Goal: Information Seeking & Learning: Learn about a topic

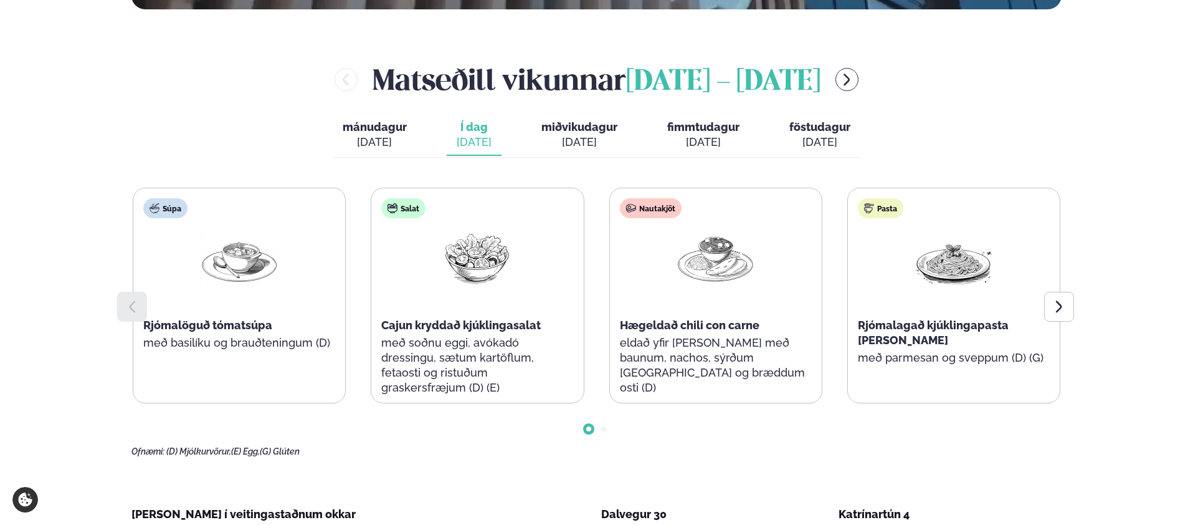
scroll to position [516, 0]
click at [563, 118] on button "miðvikudagur mið. [DATE]" at bounding box center [579, 134] width 96 height 41
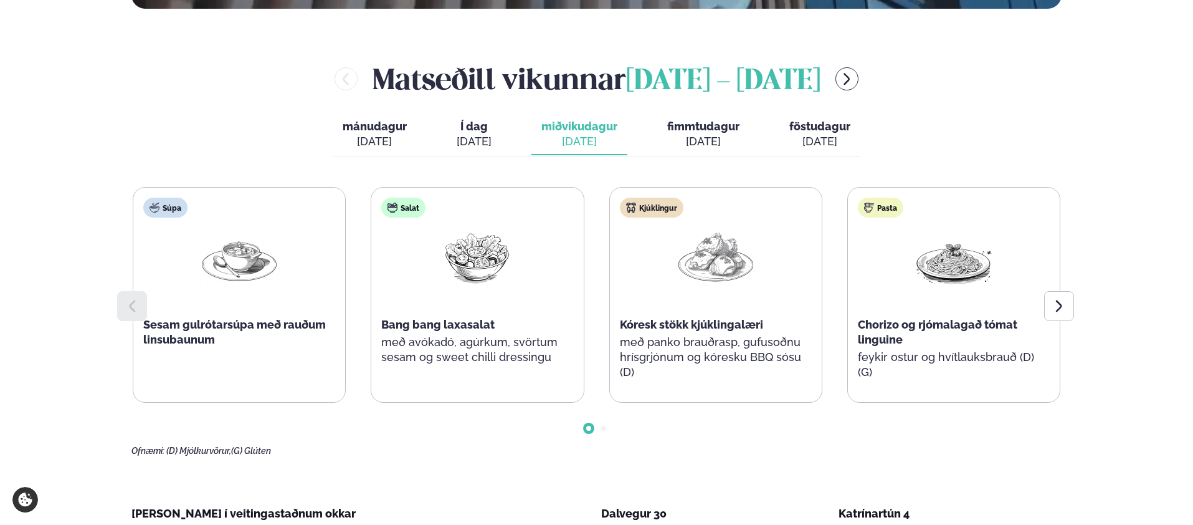
click at [673, 131] on span "fimmtudagur" at bounding box center [703, 126] width 72 height 13
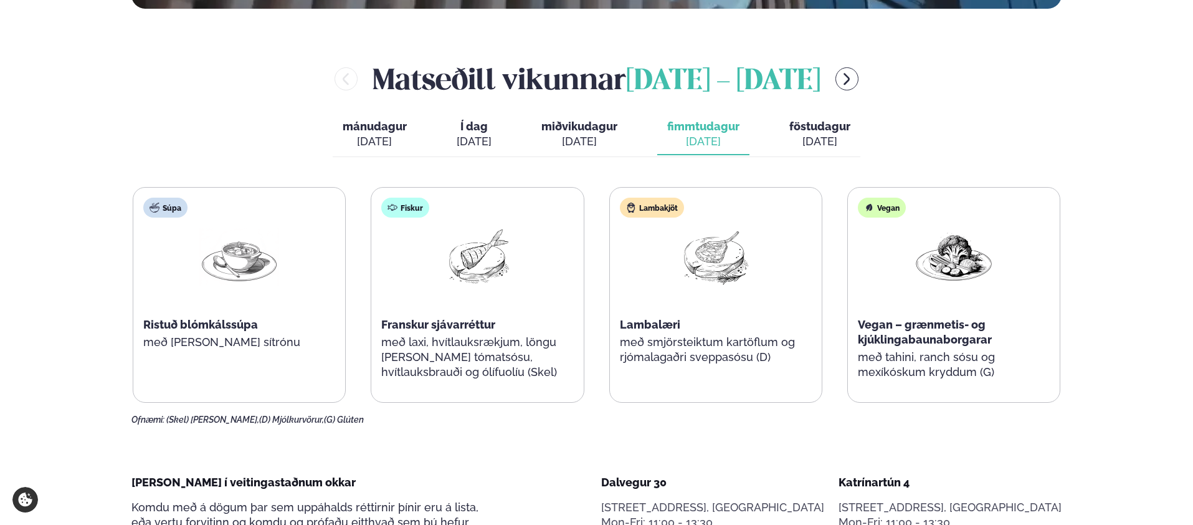
drag, startPoint x: 594, startPoint y: 133, endPoint x: 584, endPoint y: 133, distance: 10.0
click at [584, 133] on button "miðvikudagur mið. [DATE]" at bounding box center [579, 134] width 96 height 41
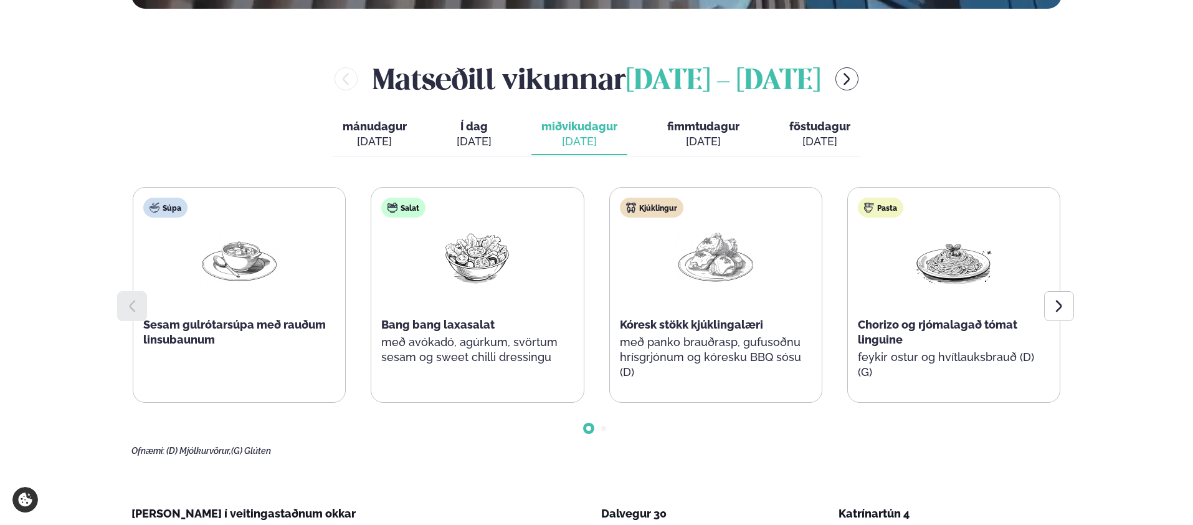
click at [663, 123] on button "fimmtudagur fim. [DATE]" at bounding box center [703, 134] width 92 height 41
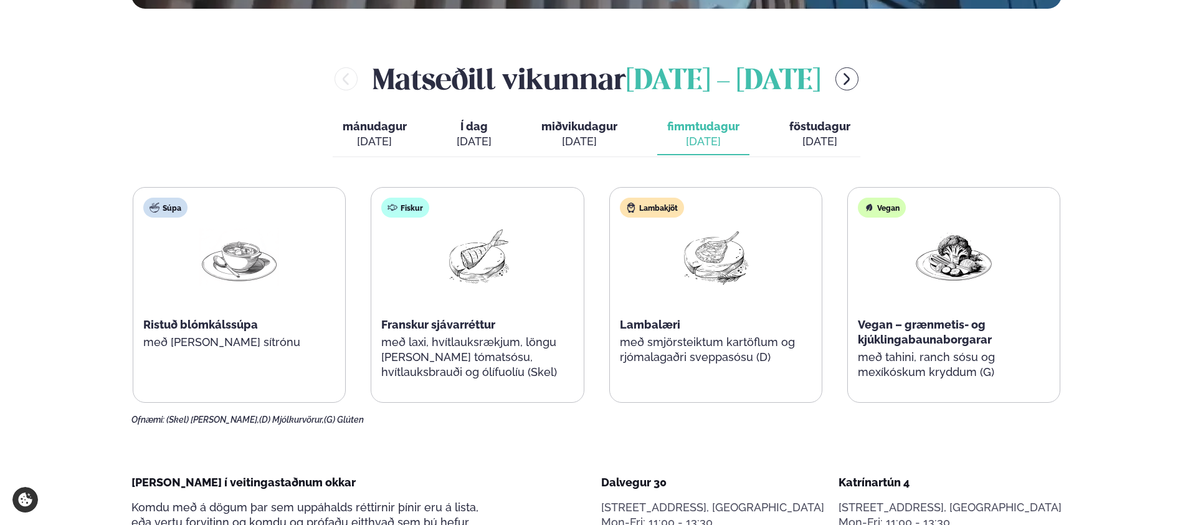
click at [942, 128] on div "[PERSON_NAME] [DATE] - [DATE] [PERSON_NAME]. [DATE] Í dag Í d. [DATE] miðvikuda…" at bounding box center [596, 242] width 930 height 366
click at [613, 132] on span "miðvikudagur" at bounding box center [579, 126] width 76 height 13
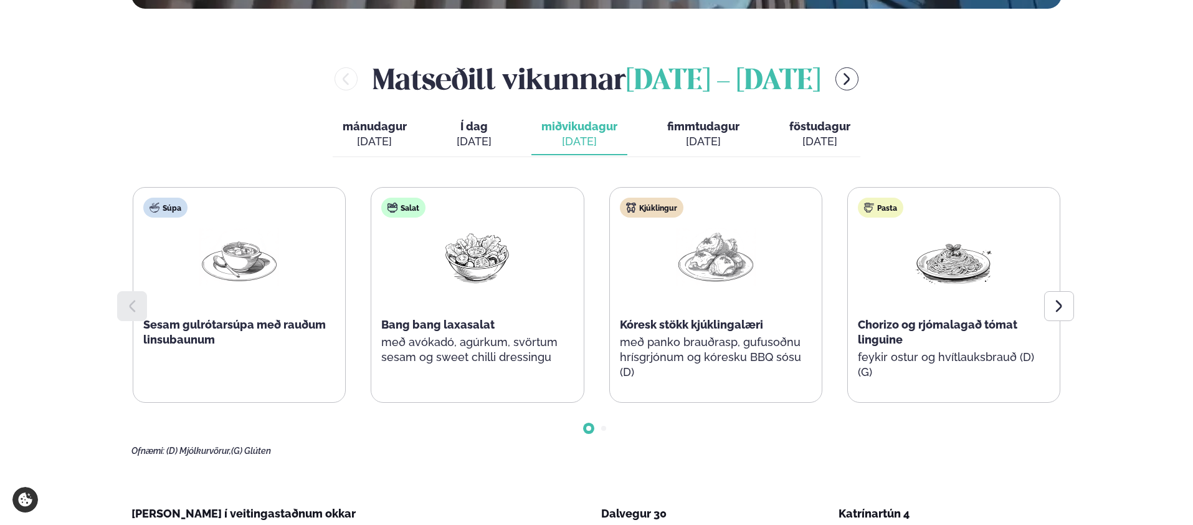
click at [669, 128] on span "fimmtudagur" at bounding box center [703, 126] width 72 height 13
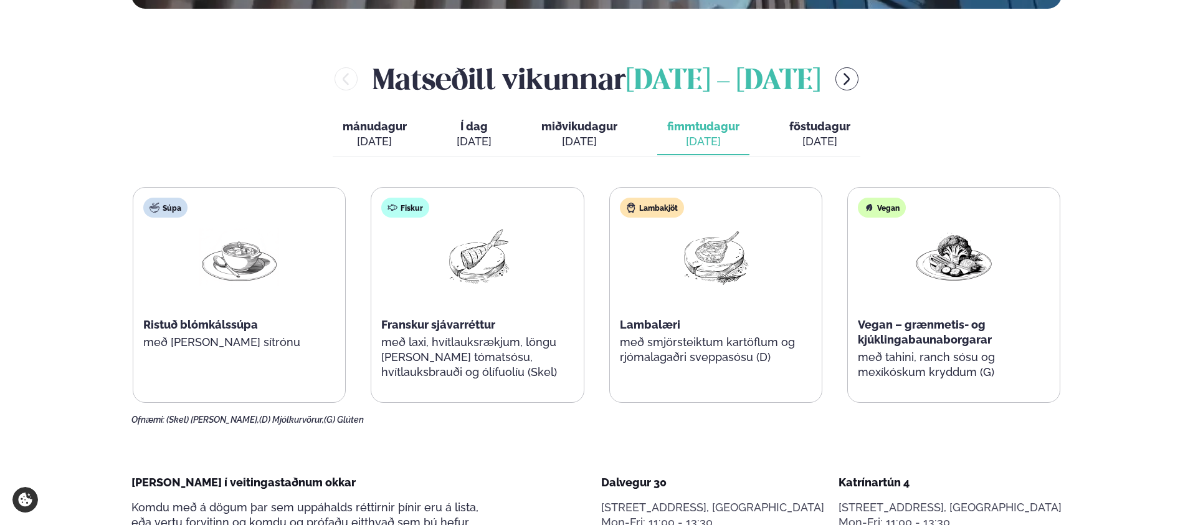
click at [789, 123] on span "föstudagur" at bounding box center [819, 126] width 61 height 13
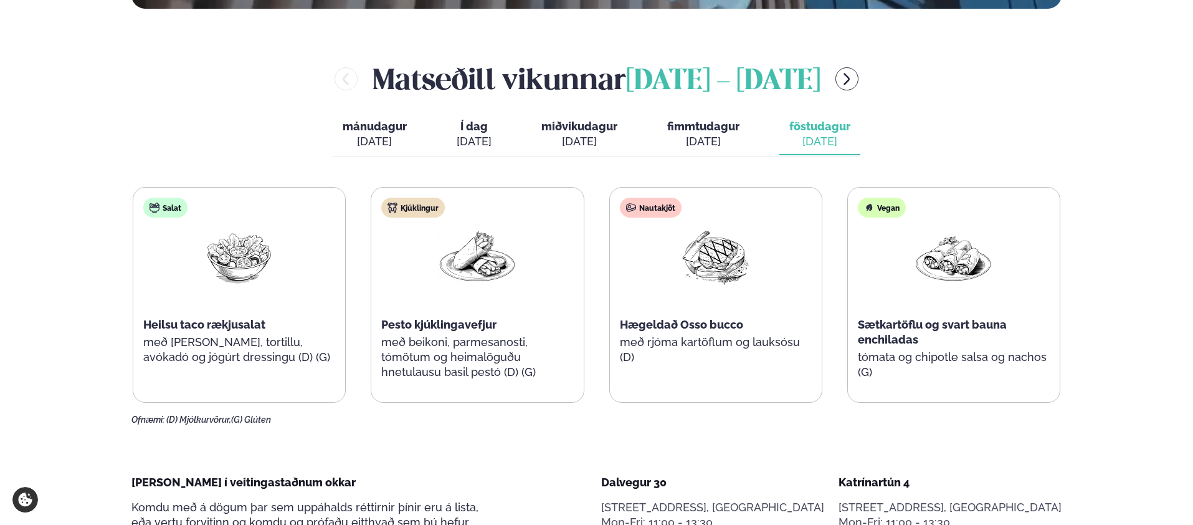
click at [706, 127] on span "fimmtudagur" at bounding box center [703, 126] width 72 height 13
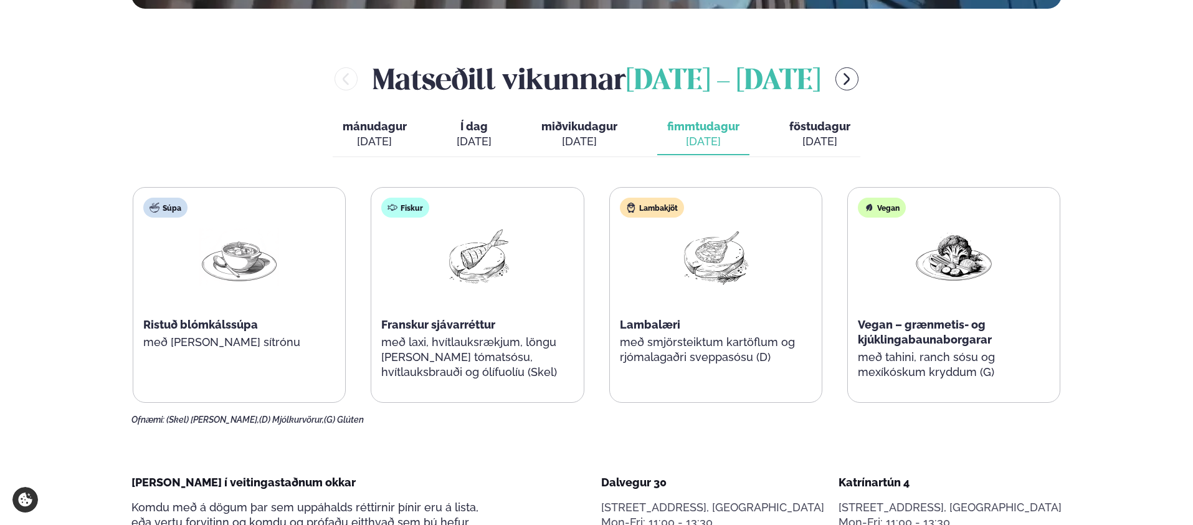
click at [826, 131] on span "föstudagur" at bounding box center [819, 126] width 61 height 13
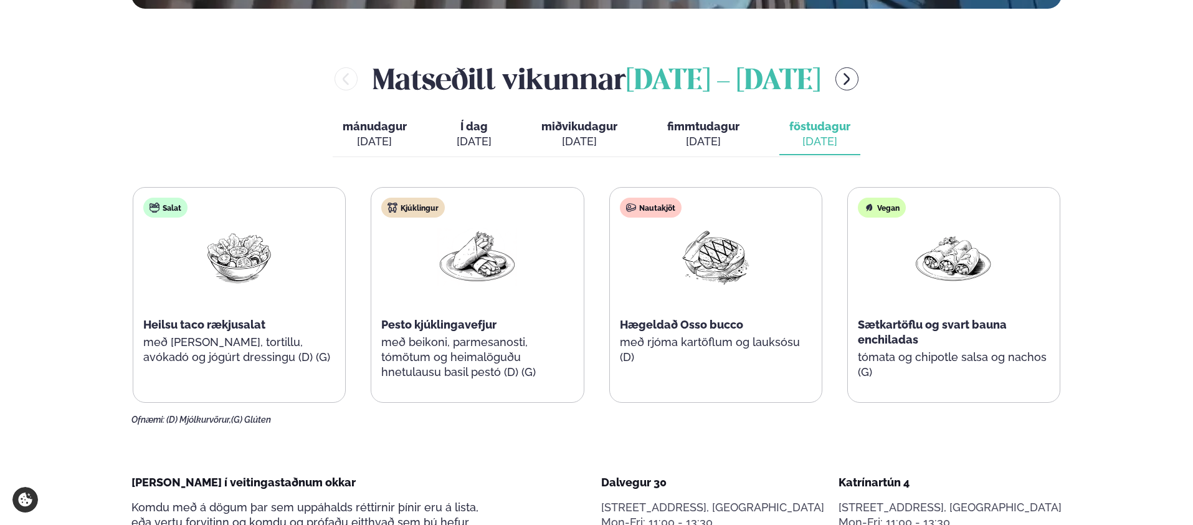
click at [625, 127] on button "miðvikudagur mið. [DATE]" at bounding box center [579, 134] width 96 height 41
